Goal: Task Accomplishment & Management: Use online tool/utility

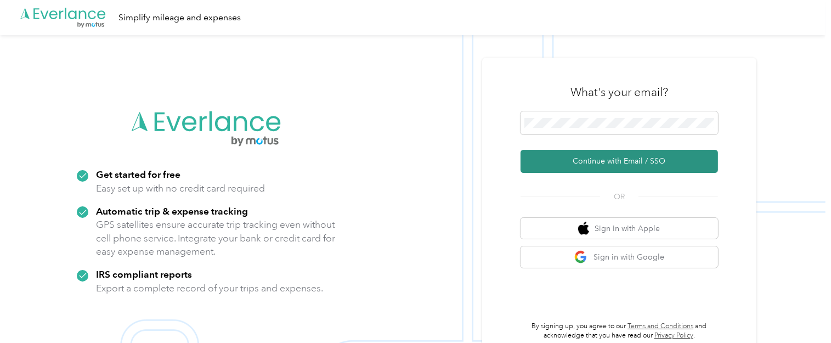
click at [617, 163] on button "Continue with Email / SSO" at bounding box center [619, 161] width 197 height 23
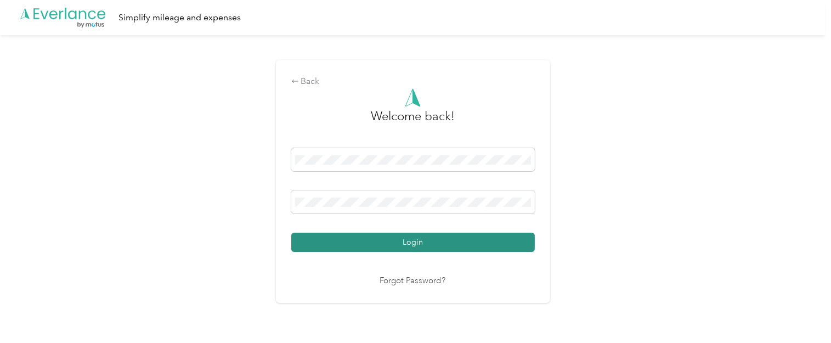
click at [424, 238] on button "Login" at bounding box center [413, 242] width 244 height 19
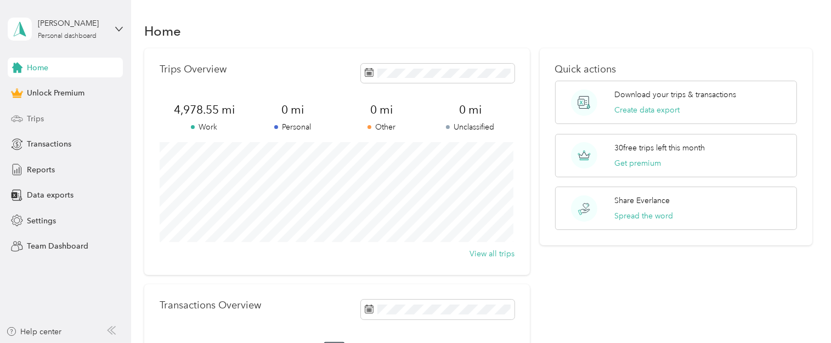
click at [35, 119] on span "Trips" at bounding box center [35, 119] width 17 height 12
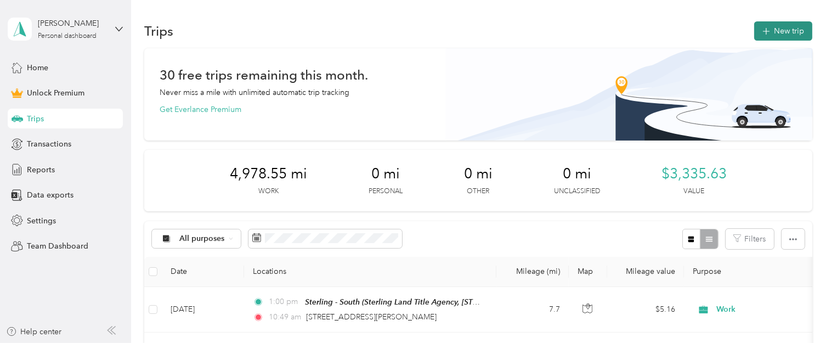
click at [785, 28] on button "New trip" at bounding box center [783, 30] width 58 height 19
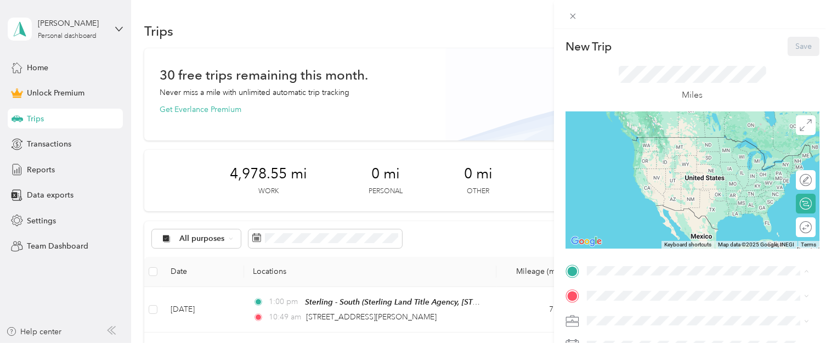
click at [633, 178] on span "Sterling Land Title Agency, [STREET_ADDRESS][US_STATE], [GEOGRAPHIC_DATA], [GEO…" at bounding box center [690, 192] width 165 height 32
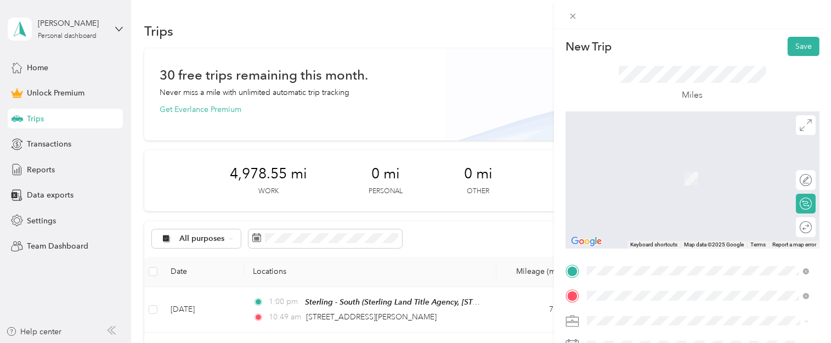
click at [664, 190] on span "[STREET_ADDRESS][US_STATE]" at bounding box center [663, 185] width 110 height 10
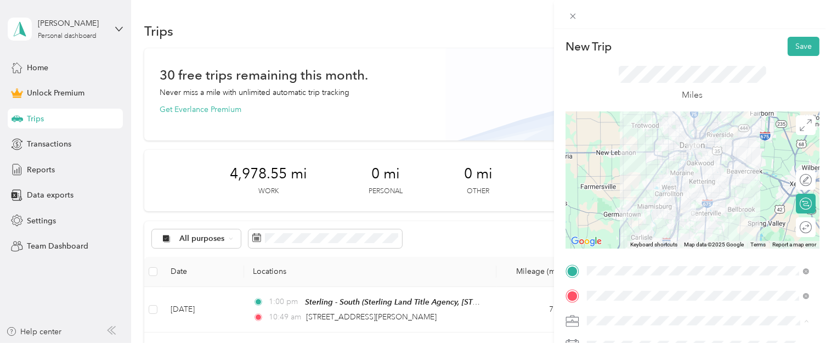
click at [621, 162] on div "Work" at bounding box center [698, 167] width 214 height 12
click at [812, 228] on div "Round trip" at bounding box center [812, 228] width 0 height 12
click at [795, 227] on div at bounding box center [800, 228] width 23 height 12
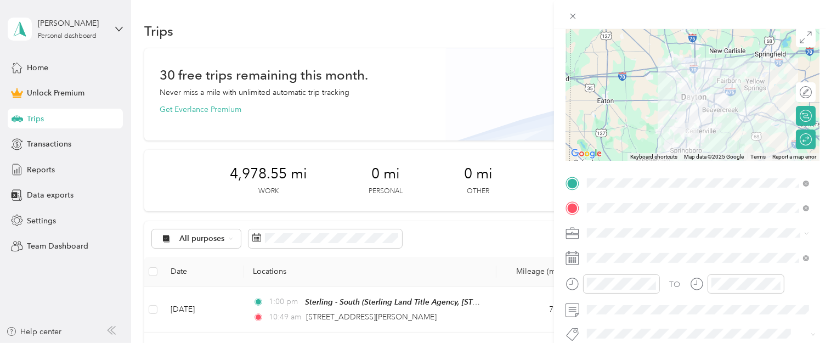
scroll to position [176, 0]
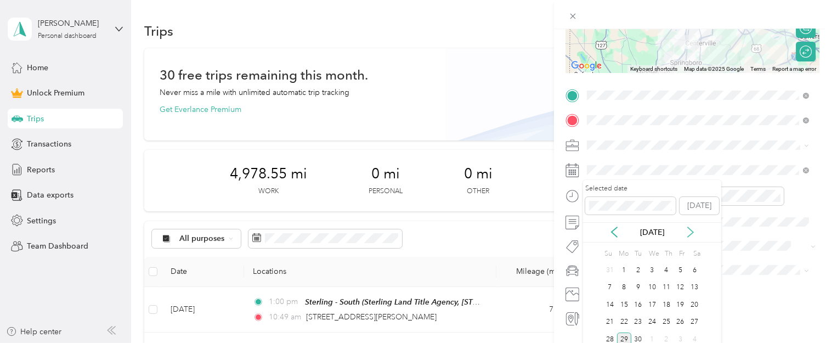
click at [692, 231] on icon at bounding box center [690, 232] width 5 height 10
click at [652, 270] on div "1" at bounding box center [652, 270] width 14 height 14
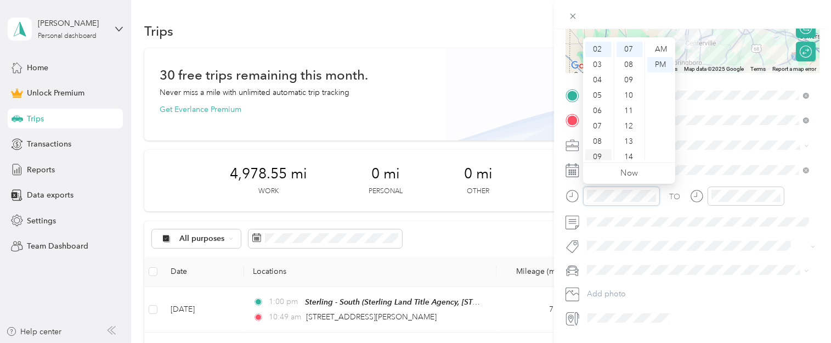
scroll to position [66, 0]
click at [595, 134] on div "10" at bounding box center [598, 136] width 26 height 15
click at [632, 50] on div "00" at bounding box center [630, 49] width 26 height 15
click at [658, 48] on div "AM" at bounding box center [660, 49] width 26 height 15
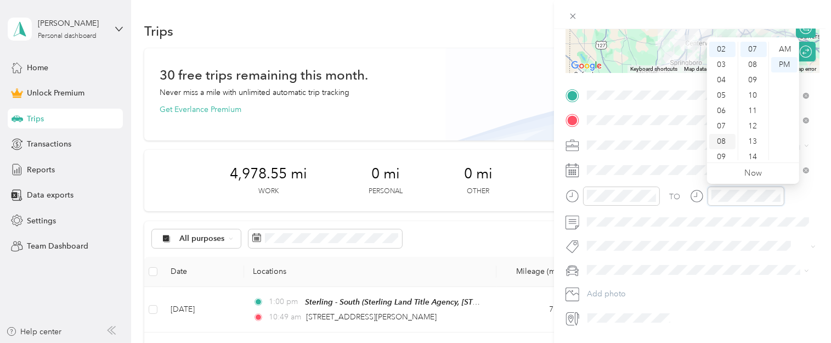
scroll to position [66, 0]
click at [721, 155] on div "11" at bounding box center [722, 152] width 26 height 15
click at [752, 51] on div "00" at bounding box center [753, 49] width 26 height 15
click at [779, 47] on div "AM" at bounding box center [784, 49] width 26 height 15
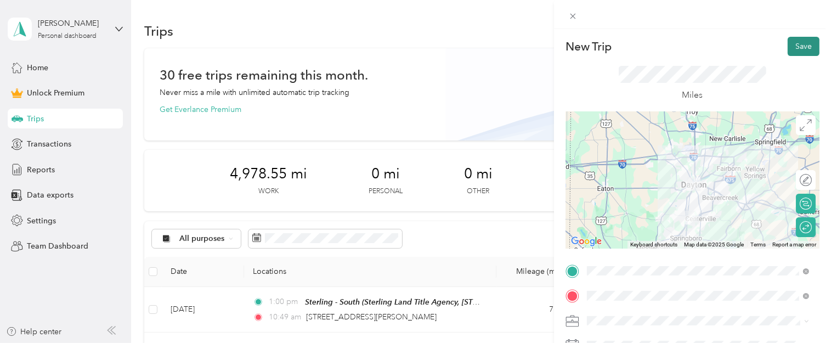
click at [801, 49] on button "Save" at bounding box center [804, 46] width 32 height 19
